Goal: Task Accomplishment & Management: Use online tool/utility

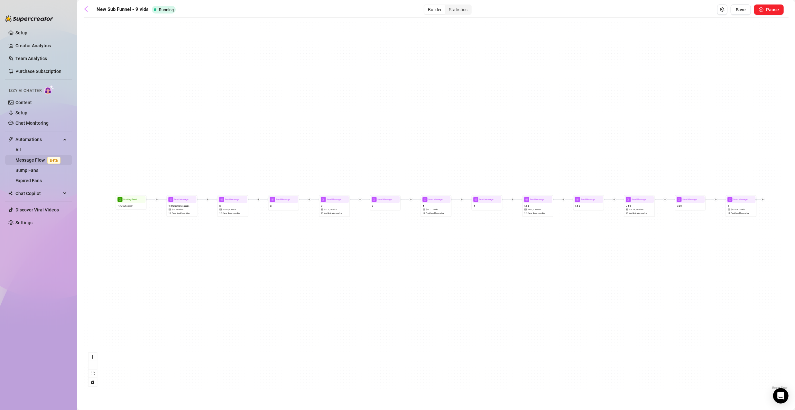
click at [26, 158] on link "Message Flow Beta" at bounding box center [39, 160] width 48 height 5
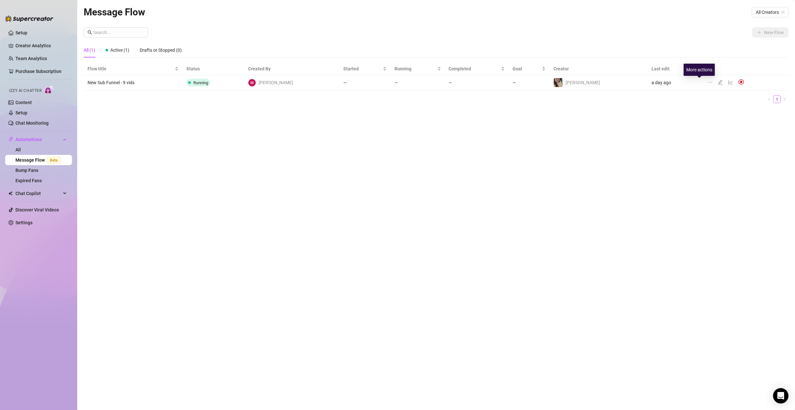
click at [707, 84] on icon "ellipsis" at bounding box center [709, 82] width 5 height 5
click at [655, 98] on ul "1" at bounding box center [436, 99] width 704 height 8
click at [717, 84] on icon "edit" at bounding box center [719, 82] width 5 height 5
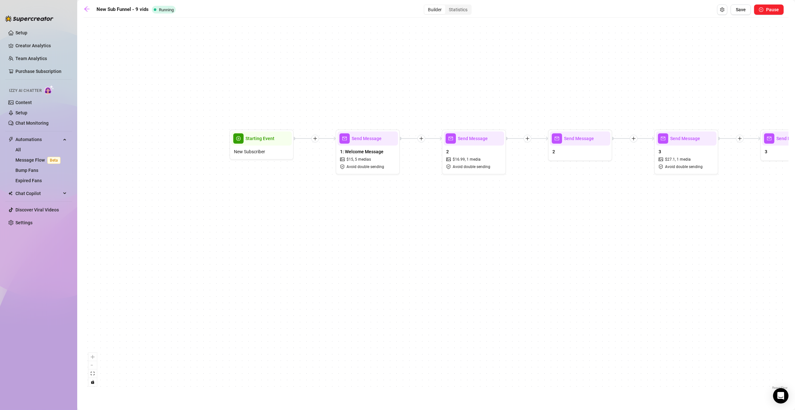
drag, startPoint x: 213, startPoint y: 281, endPoint x: 409, endPoint y: 284, distance: 195.8
click at [409, 284] on div "Send Message 9 $ 102.09 , 1 media Avoid double sending Send Message 7 & 8 Send …" at bounding box center [436, 206] width 704 height 370
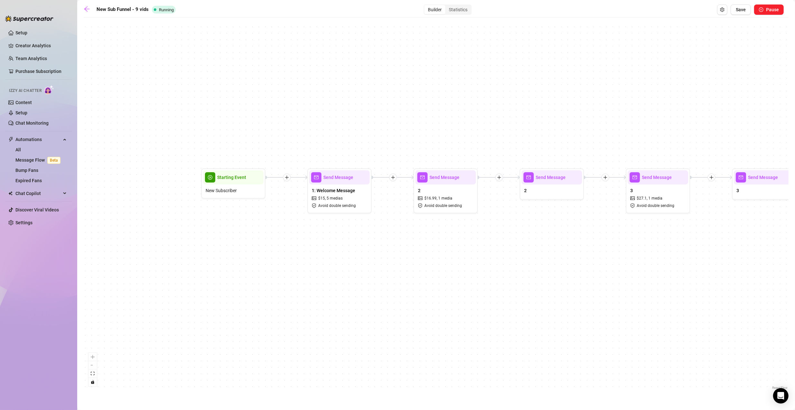
click at [393, 176] on icon "plus" at bounding box center [393, 177] width 5 height 5
click at [417, 188] on div "Condition" at bounding box center [424, 189] width 47 height 11
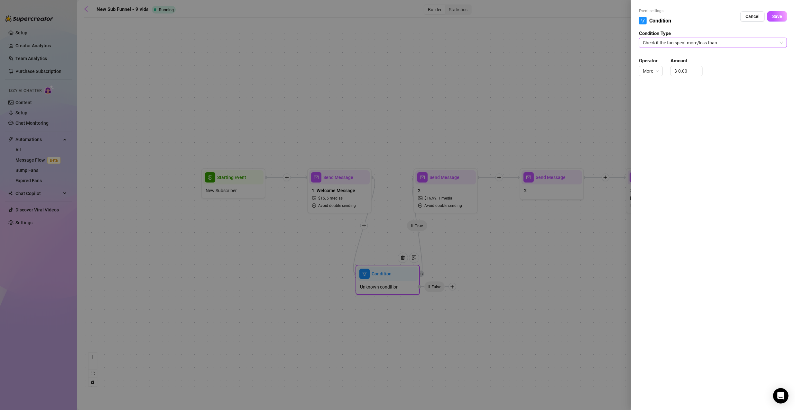
click at [689, 43] on span "Check if the fan spent more/less than..." at bounding box center [712, 43] width 140 height 10
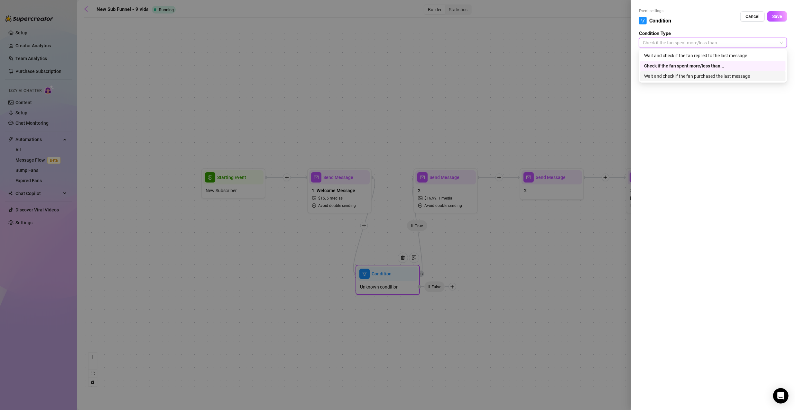
click at [691, 77] on div "Wait and check if the fan purchased the last message" at bounding box center [713, 76] width 138 height 7
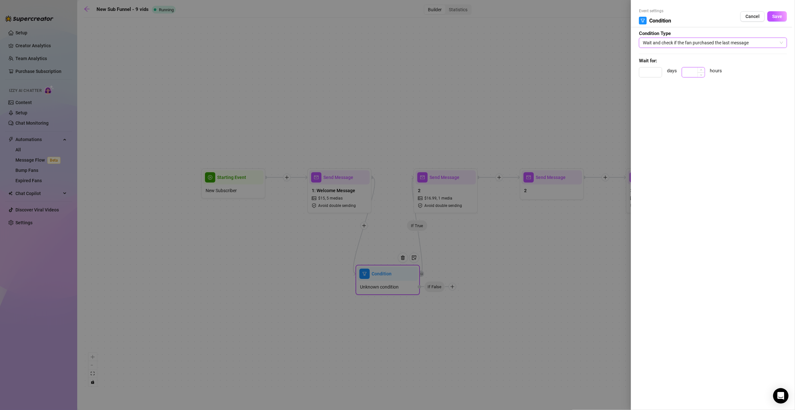
click at [686, 74] on input at bounding box center [693, 73] width 23 height 10
type input "1"
click at [779, 16] on span "Save" at bounding box center [777, 16] width 10 height 5
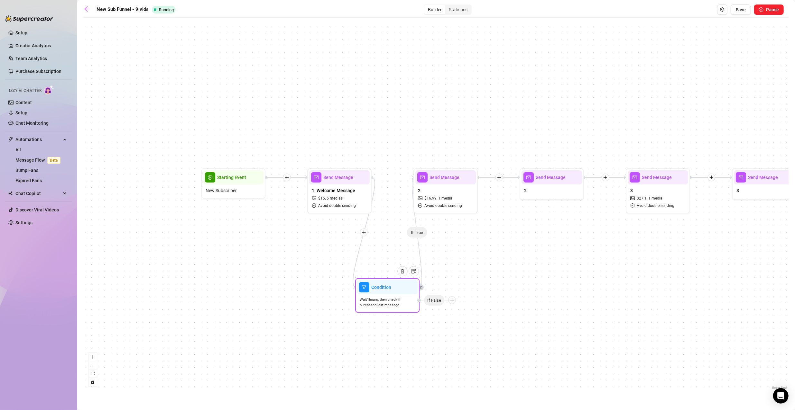
drag, startPoint x: 393, startPoint y: 282, endPoint x: 392, endPoint y: 296, distance: 14.8
click at [392, 296] on div "Wait 1 hours, then check if purchased last message" at bounding box center [387, 303] width 60 height 16
click at [400, 275] on div at bounding box center [402, 271] width 10 height 10
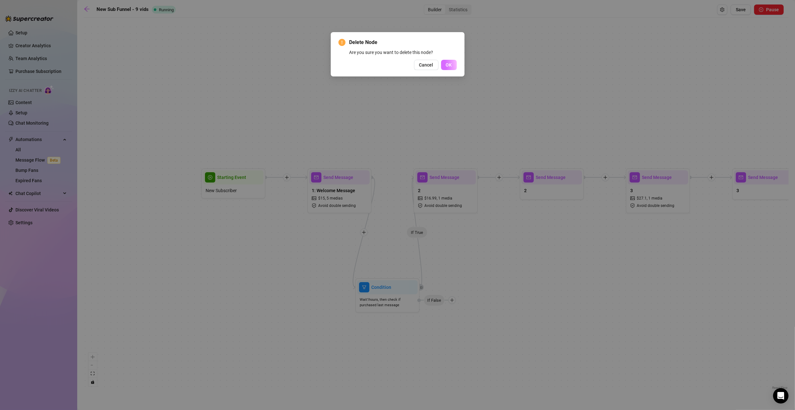
click at [450, 60] on button "OK" at bounding box center [449, 65] width 16 height 10
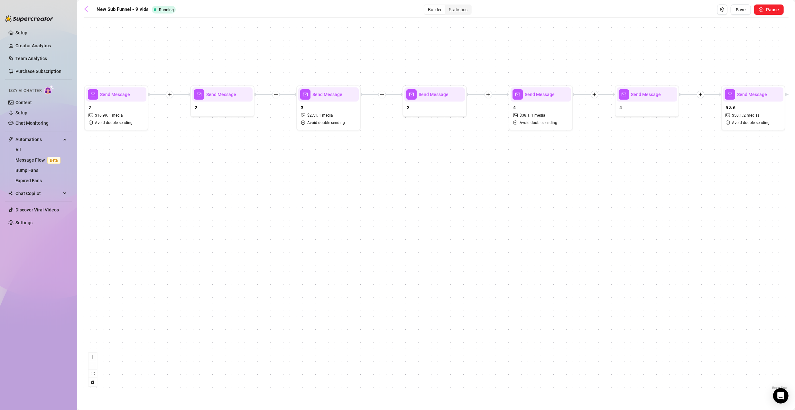
drag, startPoint x: 396, startPoint y: 331, endPoint x: 8, endPoint y: 268, distance: 392.9
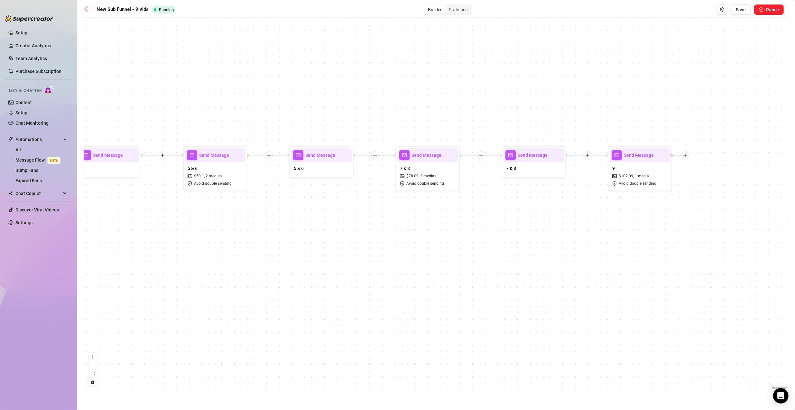
drag, startPoint x: 437, startPoint y: 287, endPoint x: 28, endPoint y: 332, distance: 411.7
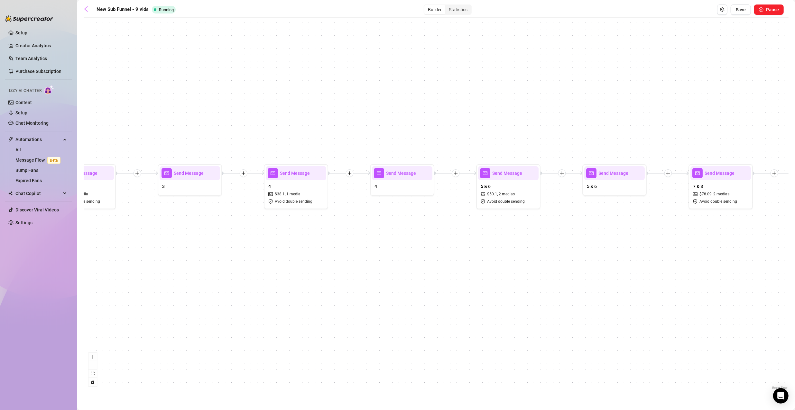
drag, startPoint x: 467, startPoint y: 329, endPoint x: 547, endPoint y: 392, distance: 101.0
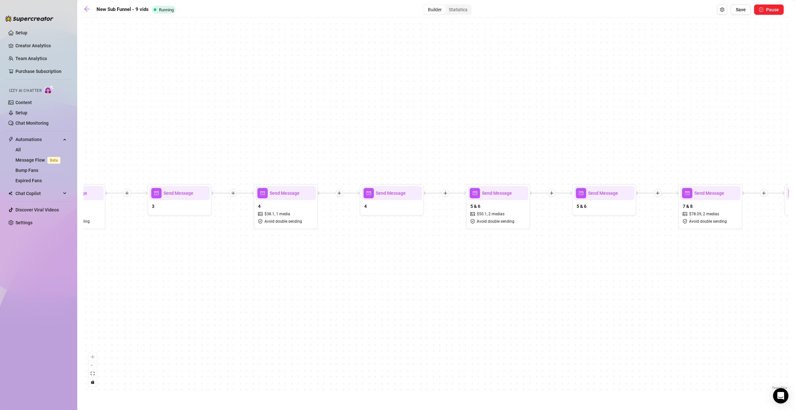
drag, startPoint x: 463, startPoint y: 399, endPoint x: 395, endPoint y: 299, distance: 121.3
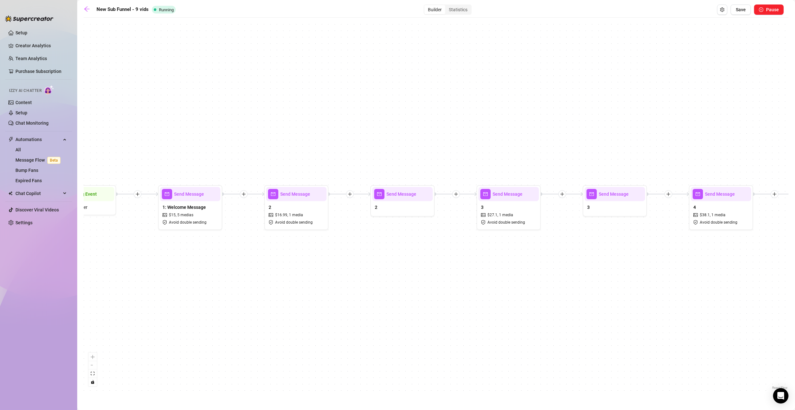
drag, startPoint x: 364, startPoint y: 298, endPoint x: 665, endPoint y: 309, distance: 300.5
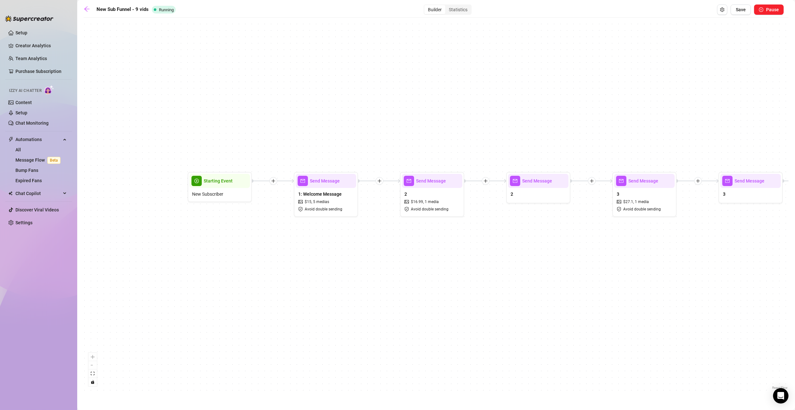
drag, startPoint x: 556, startPoint y: 297, endPoint x: 624, endPoint y: 297, distance: 68.5
